Goal: Task Accomplishment & Management: Use online tool/utility

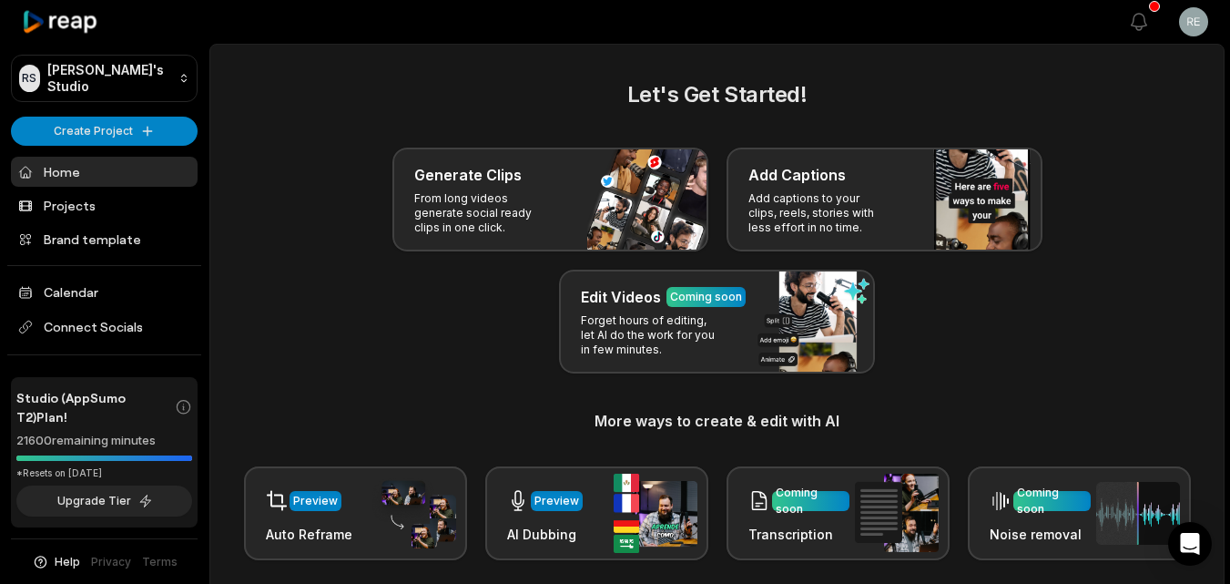
click at [792, 174] on h3 "Add Captions" at bounding box center [796, 175] width 97 height 22
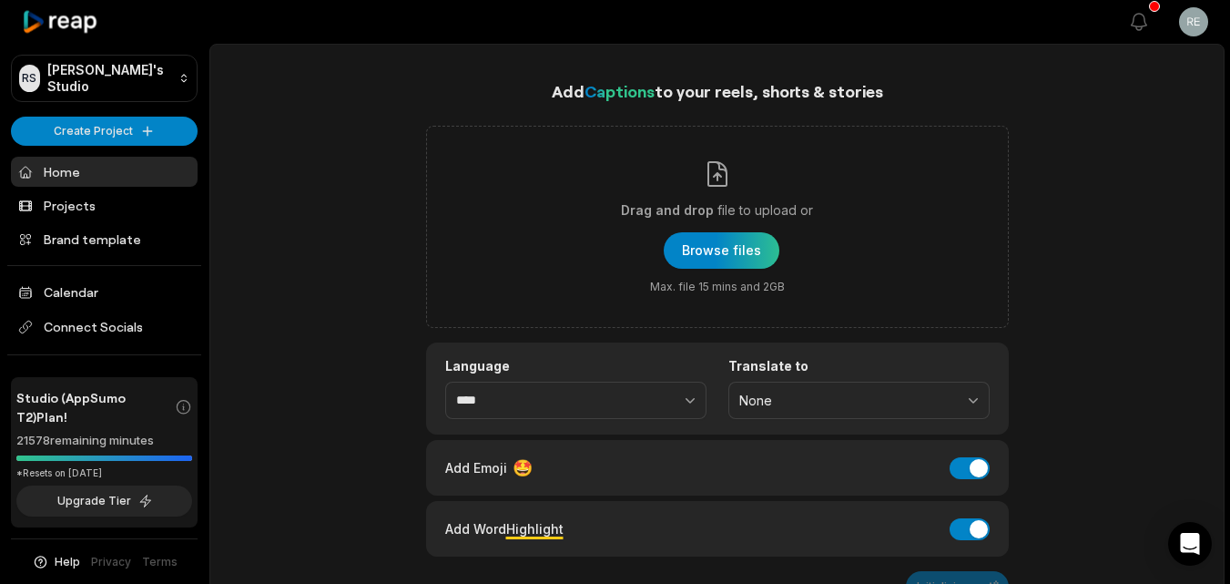
click at [752, 247] on div "button" at bounding box center [722, 250] width 116 height 36
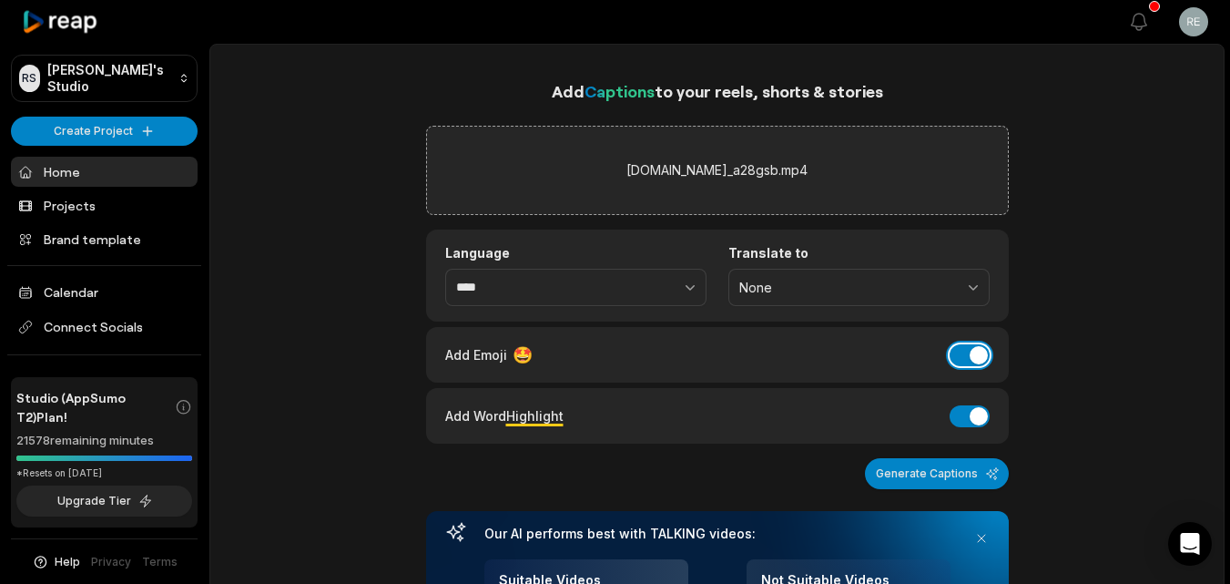
click at [953, 360] on button "Add Emoji" at bounding box center [970, 355] width 40 height 22
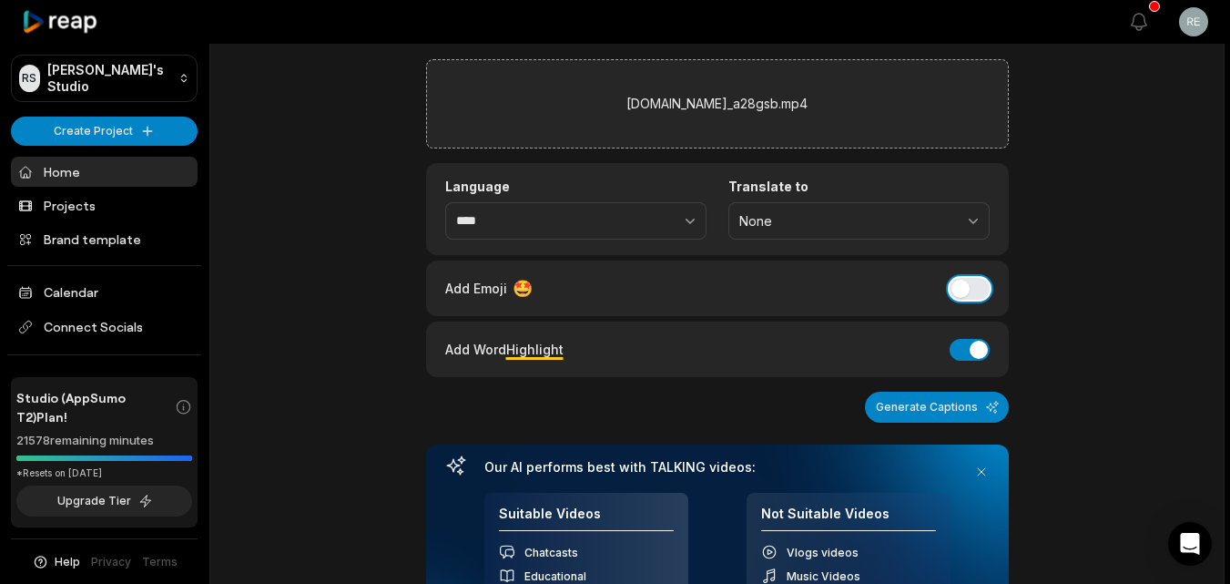
scroll to position [25, 0]
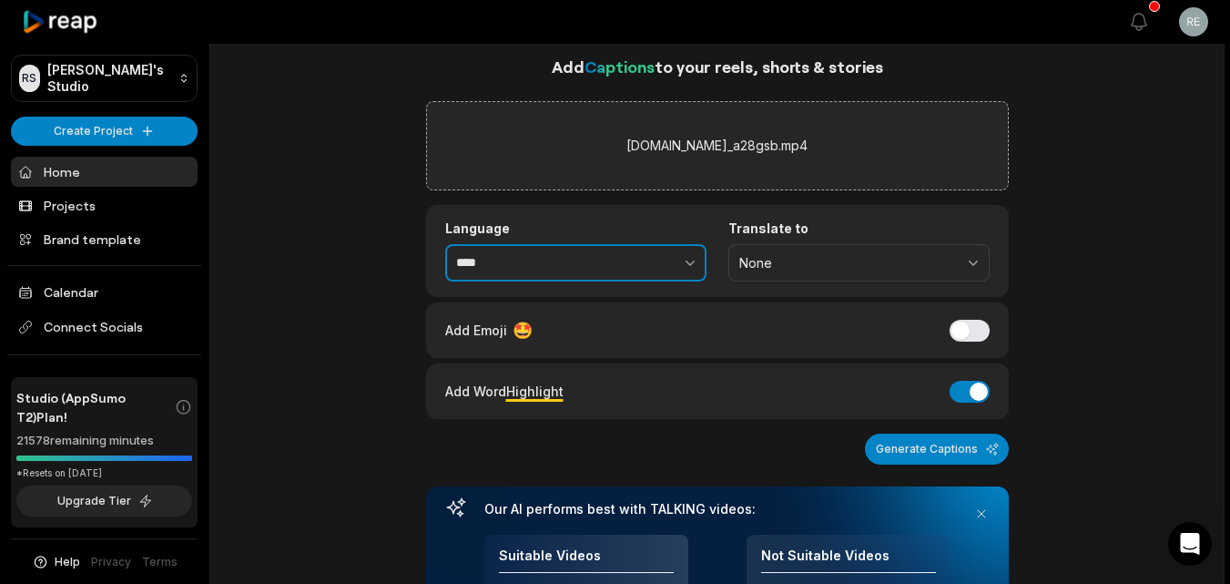
click at [671, 255] on button "button" at bounding box center [650, 263] width 112 height 38
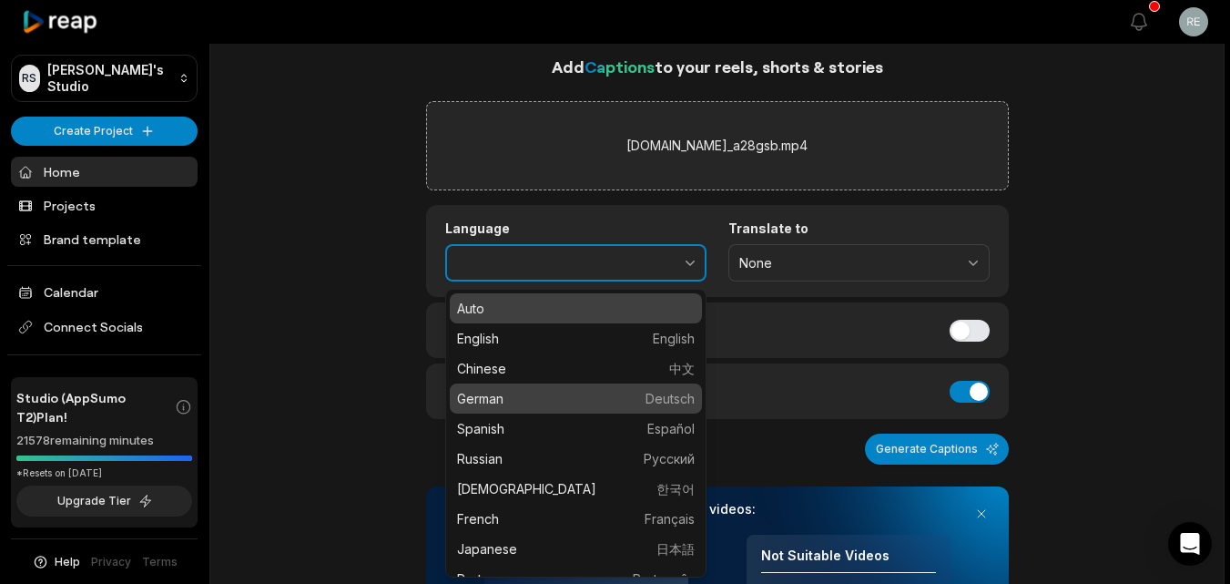
type input "******"
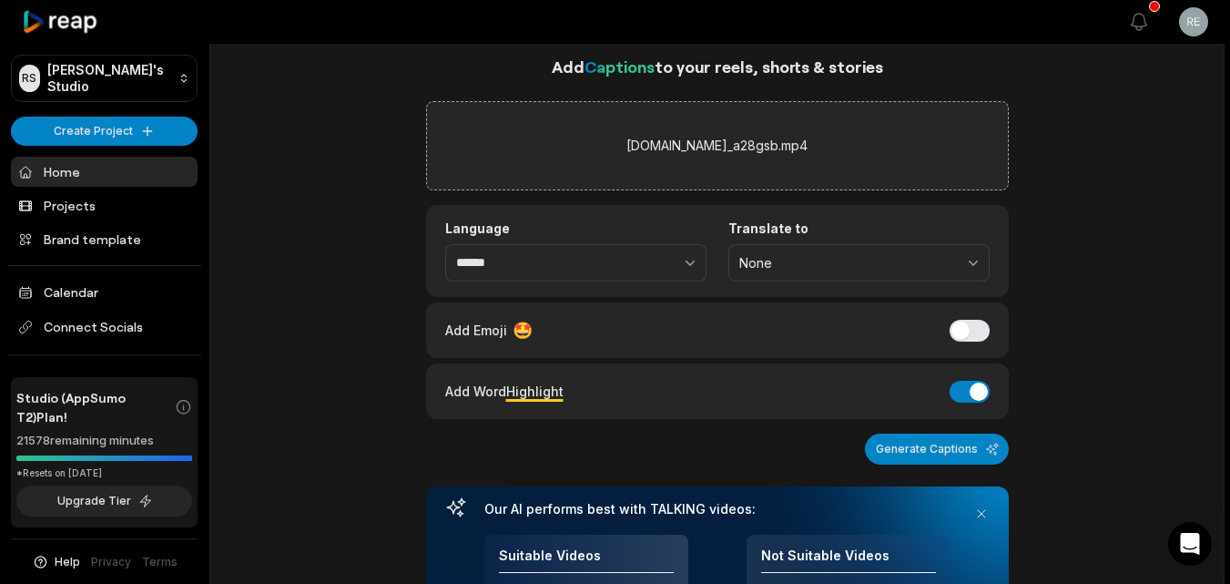
click at [931, 445] on button "Generate Captions" at bounding box center [937, 448] width 144 height 31
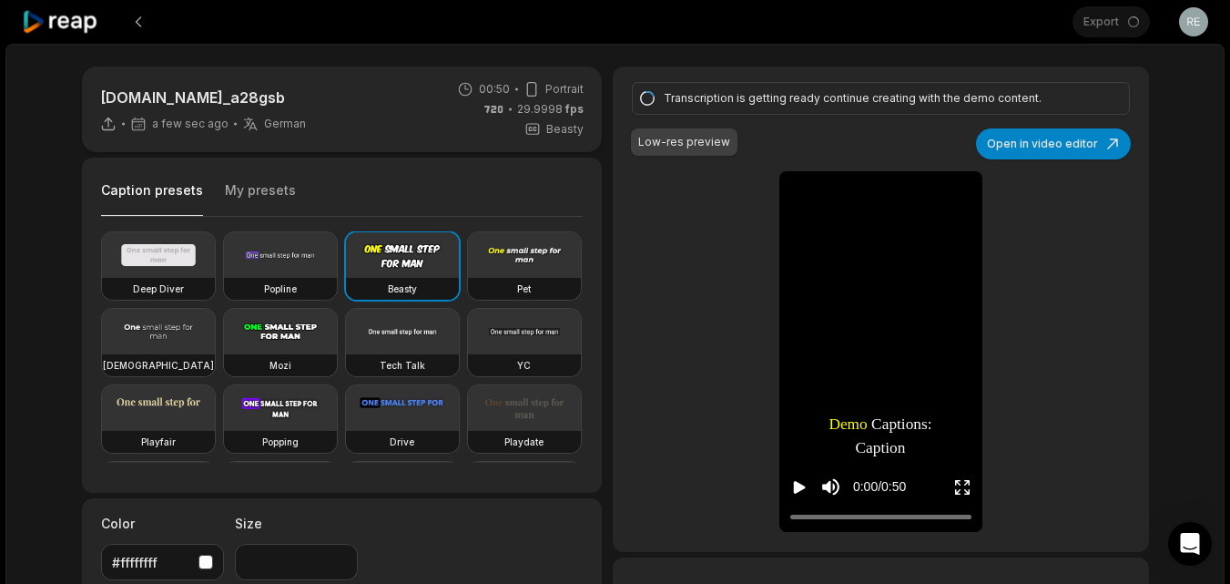
click at [795, 483] on icon "Play video" at bounding box center [800, 487] width 12 height 13
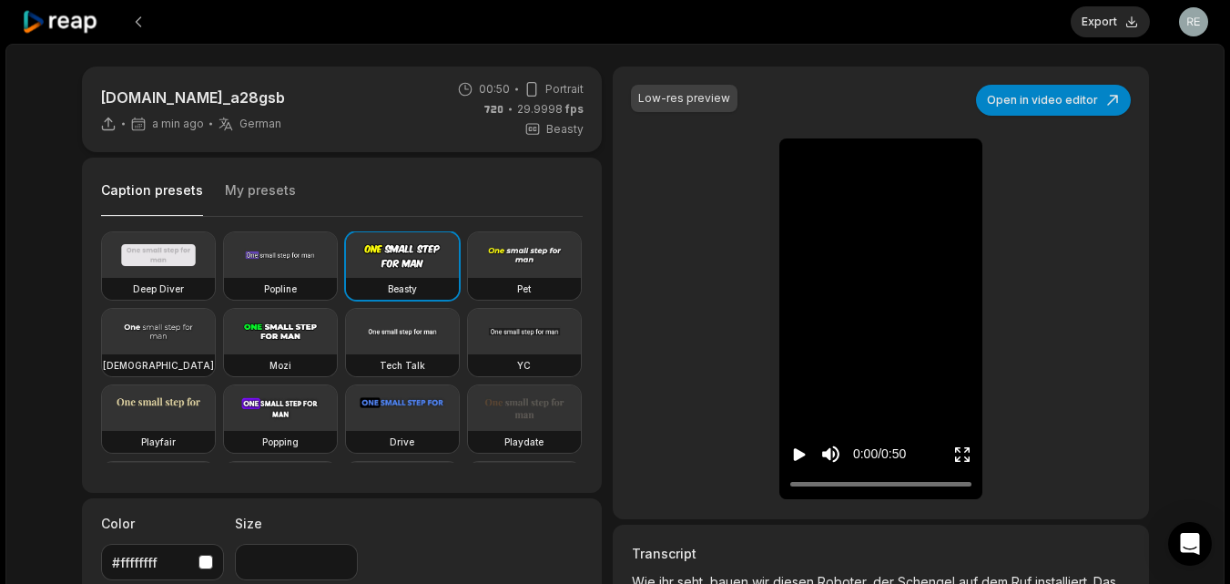
click at [798, 447] on icon "Play video" at bounding box center [799, 454] width 18 height 18
click at [798, 457] on icon "Pause video" at bounding box center [799, 454] width 18 height 18
drag, startPoint x: 892, startPoint y: 401, endPoint x: 892, endPoint y: 373, distance: 28.2
click at [892, 373] on div "Wie Wie ihr ihr seht, seht, bauen bauen wir wir diesen diesen Roboter, Roboter,…" at bounding box center [880, 318] width 203 height 361
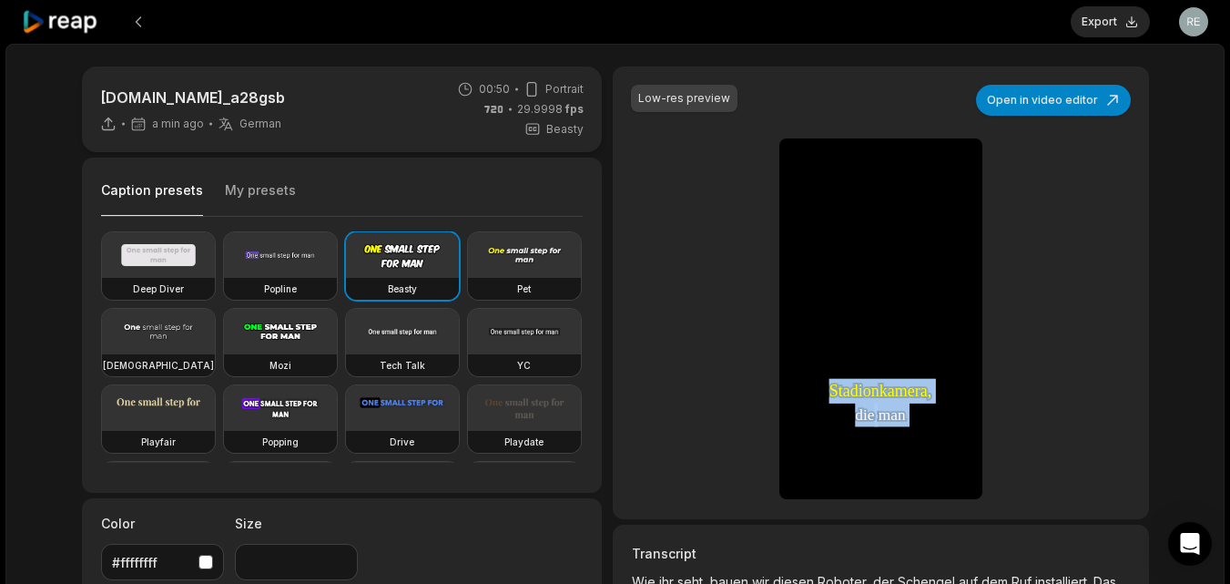
click at [1081, 305] on div "Low-res preview Open in video editor Wie Wie ihr ihr seht, seht, bauen bauen wi…" at bounding box center [880, 292] width 535 height 452
click at [1051, 101] on button "Open in video editor" at bounding box center [1053, 100] width 155 height 31
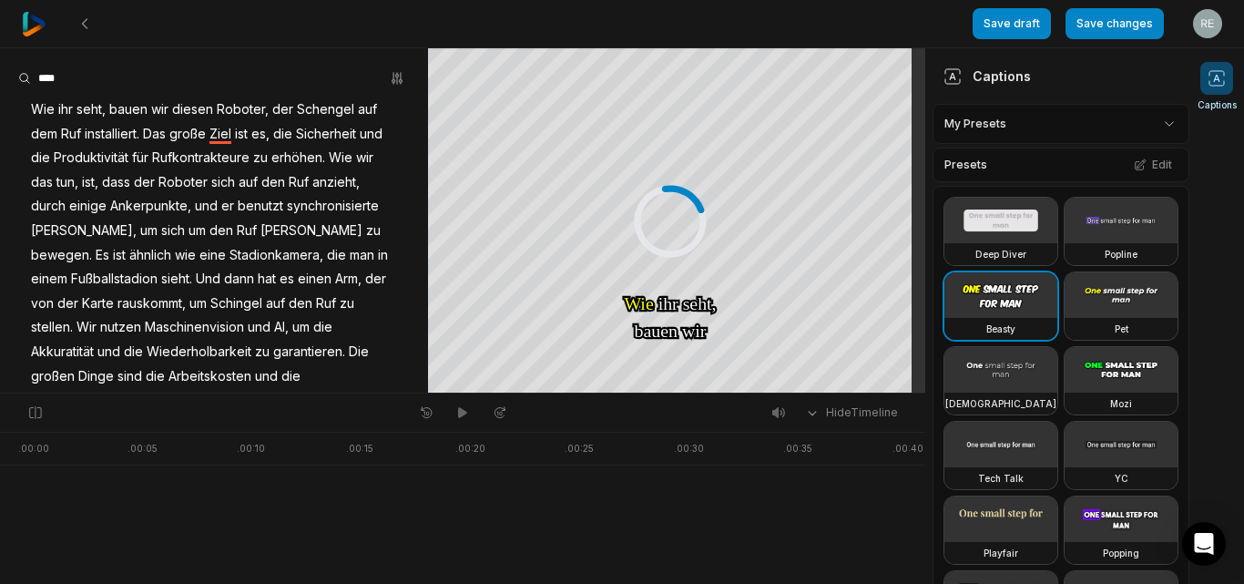
click at [1010, 218] on video at bounding box center [1000, 221] width 113 height 46
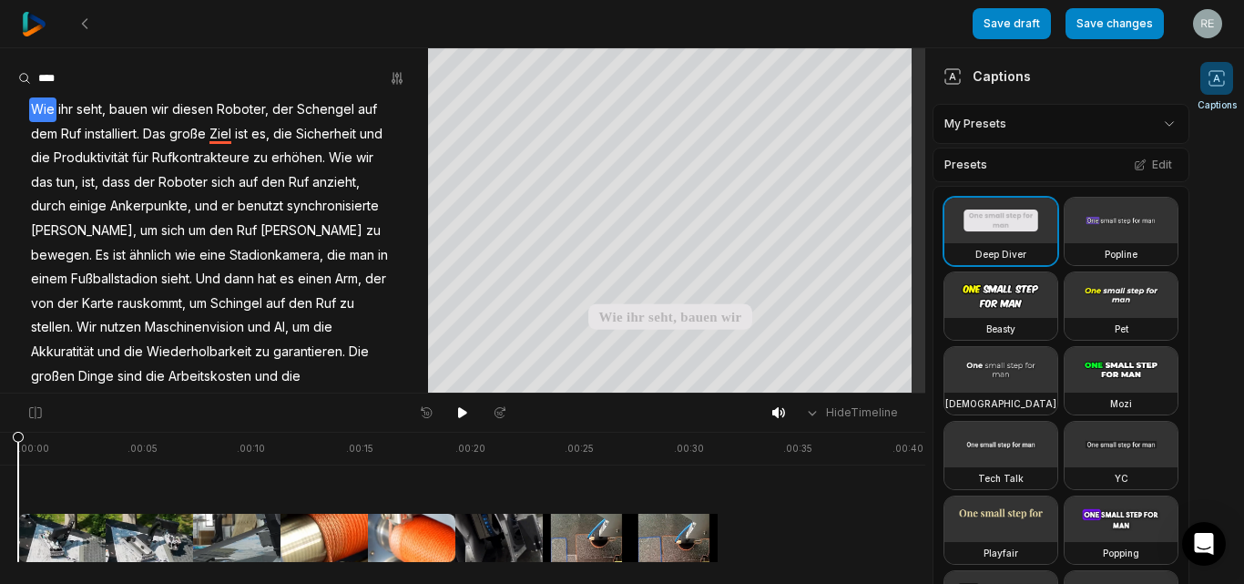
click at [1153, 121] on html "Save draft Save changes Open user menu Captions Your browser does not support m…" at bounding box center [622, 292] width 1244 height 584
